Goal: Information Seeking & Learning: Learn about a topic

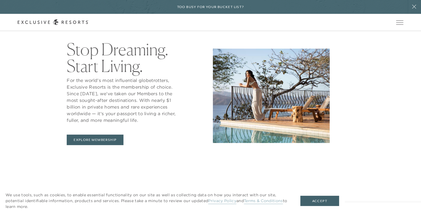
scroll to position [276, 0]
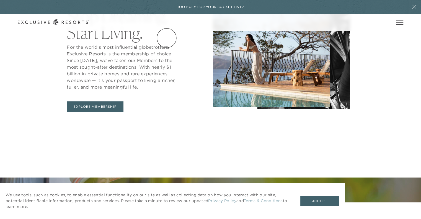
click at [0, 0] on link "Residence Collection" at bounding box center [0, 0] width 0 height 0
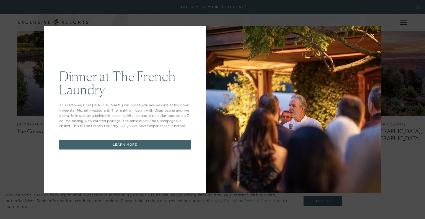
drag, startPoint x: 423, startPoint y: 17, endPoint x: 424, endPoint y: 50, distance: 32.4
click at [241, 40] on div at bounding box center [293, 109] width 175 height 167
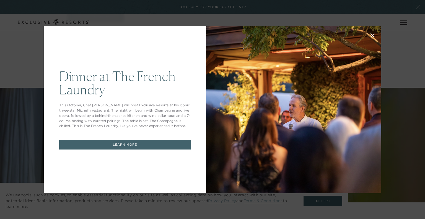
scroll to position [276, 0]
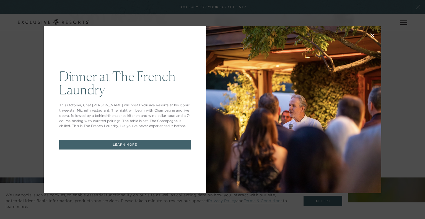
scroll to position [366, 0]
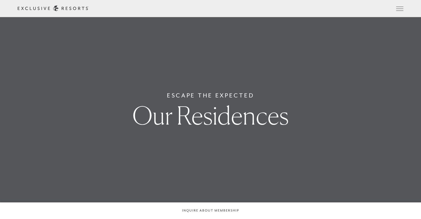
scroll to position [366, 0]
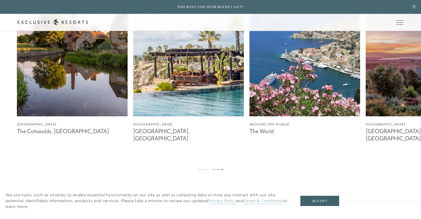
click at [0, 0] on link "How it works" at bounding box center [0, 0] width 0 height 0
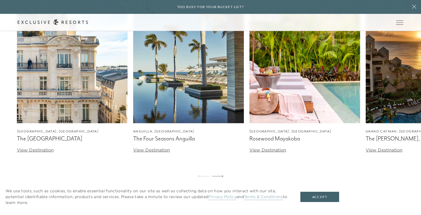
scroll to position [1711, 0]
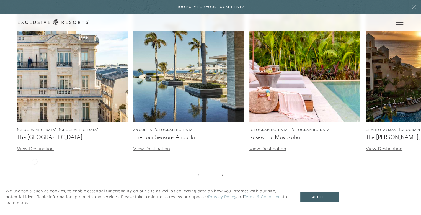
click at [35, 151] on link "View Destination" at bounding box center [35, 148] width 37 height 6
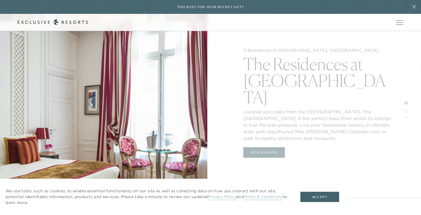
scroll to position [718, 0]
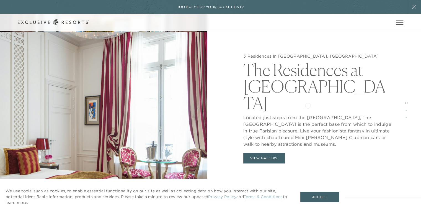
click at [307, 111] on p "Located just steps from the Champs-Élysées, The Peninsula Hotel Paris is the pe…" at bounding box center [317, 129] width 148 height 36
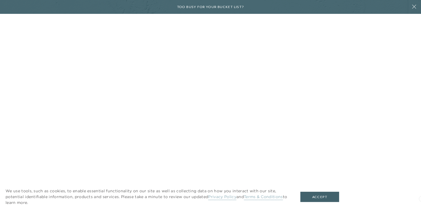
scroll to position [0, 0]
